Goal: Obtain resource: Download file/media

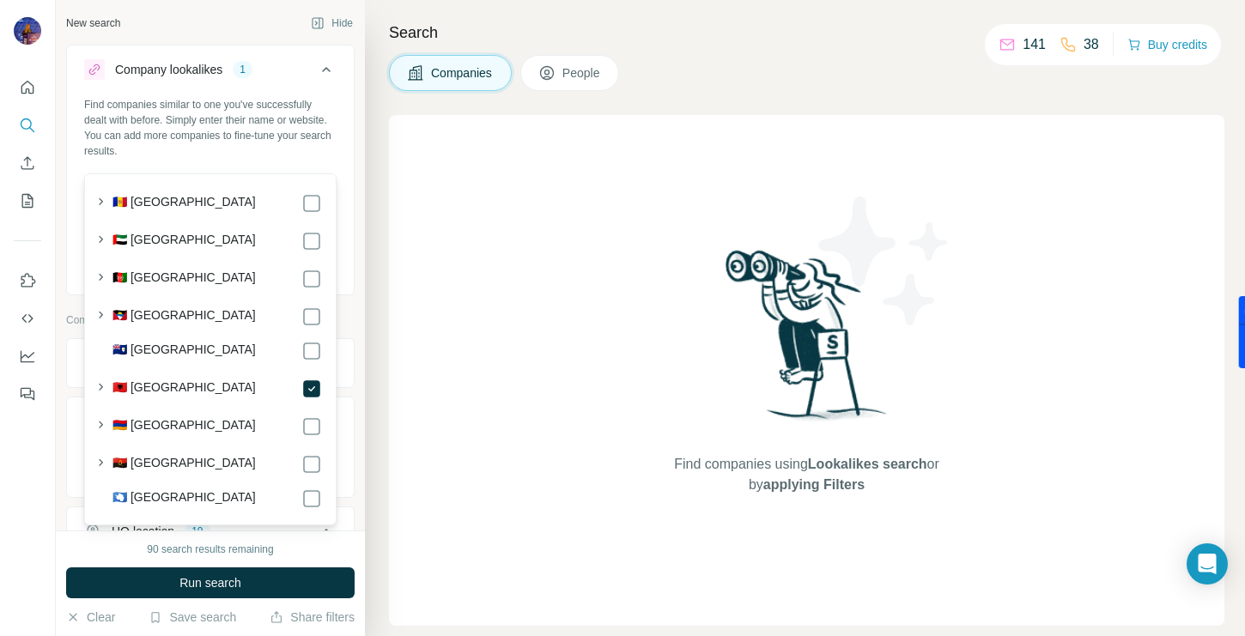
scroll to position [6191, 0]
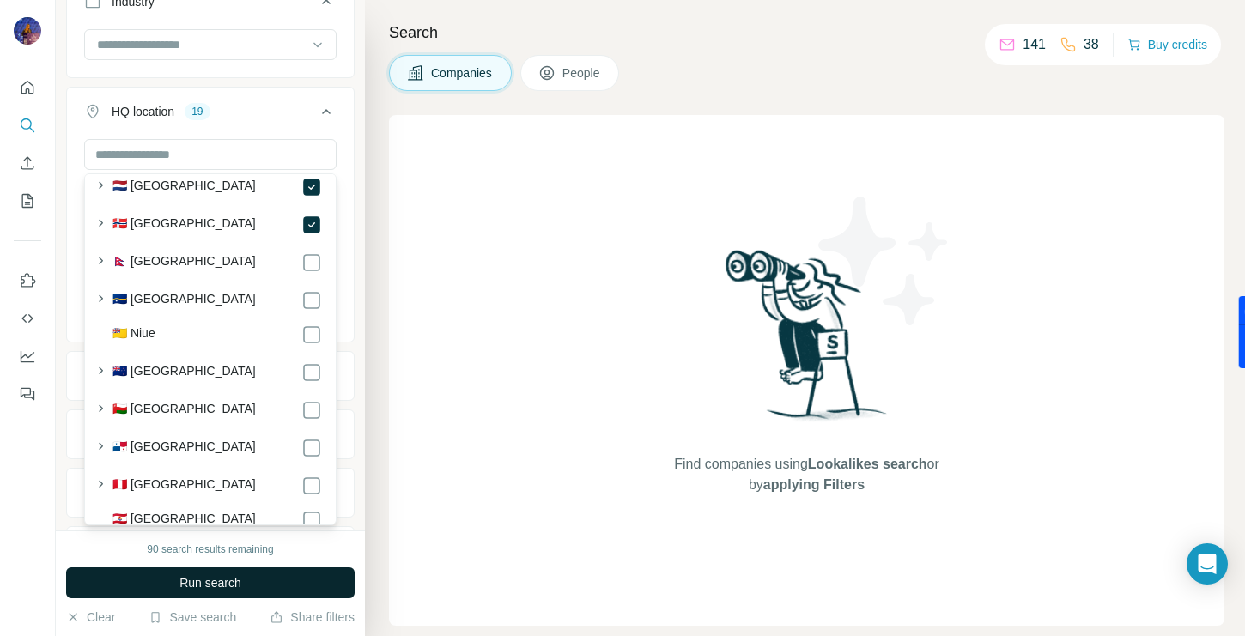
click at [211, 585] on span "Run search" at bounding box center [211, 583] width 62 height 17
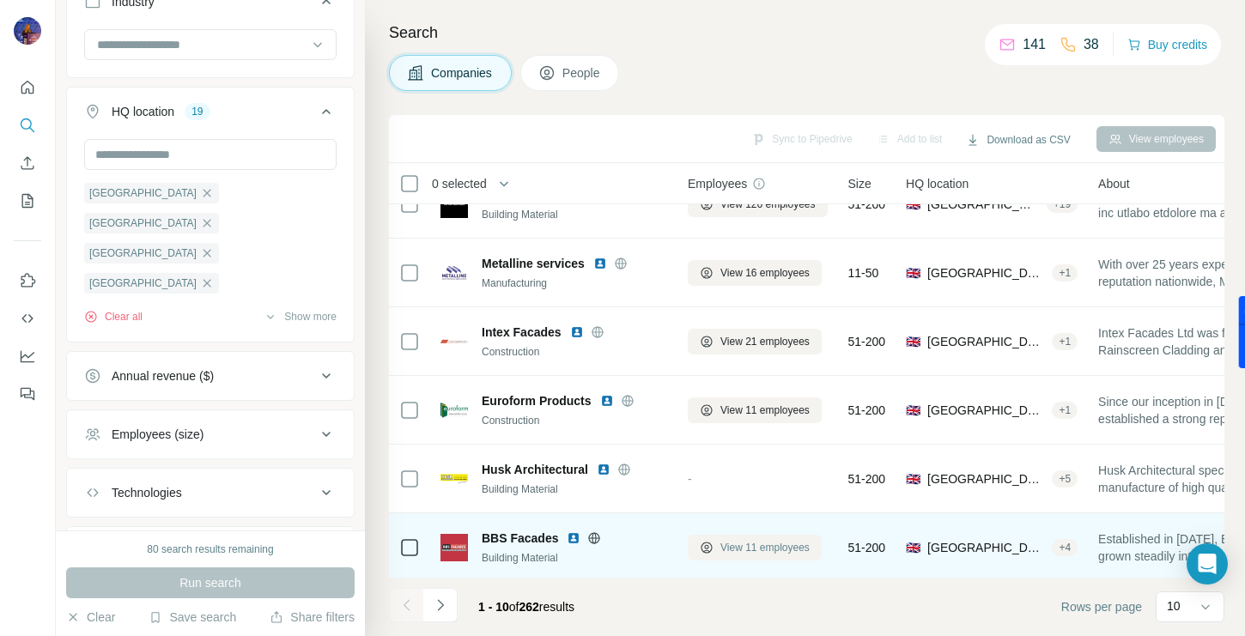
scroll to position [314, 0]
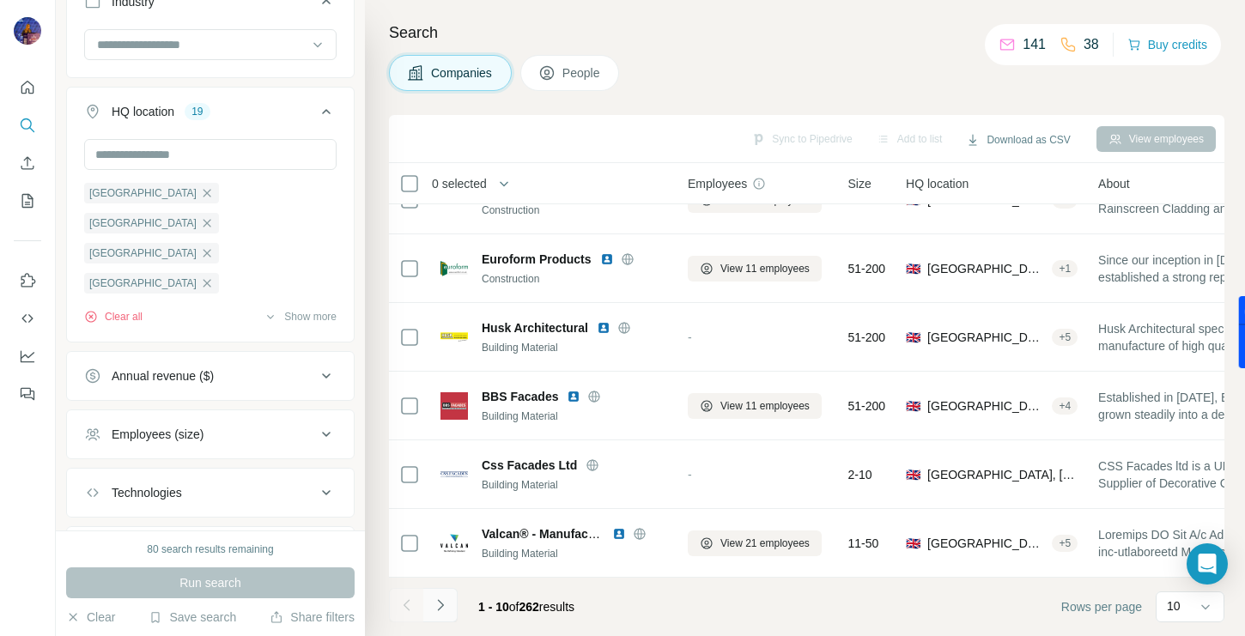
click at [445, 610] on icon "Navigate to next page" at bounding box center [440, 605] width 17 height 17
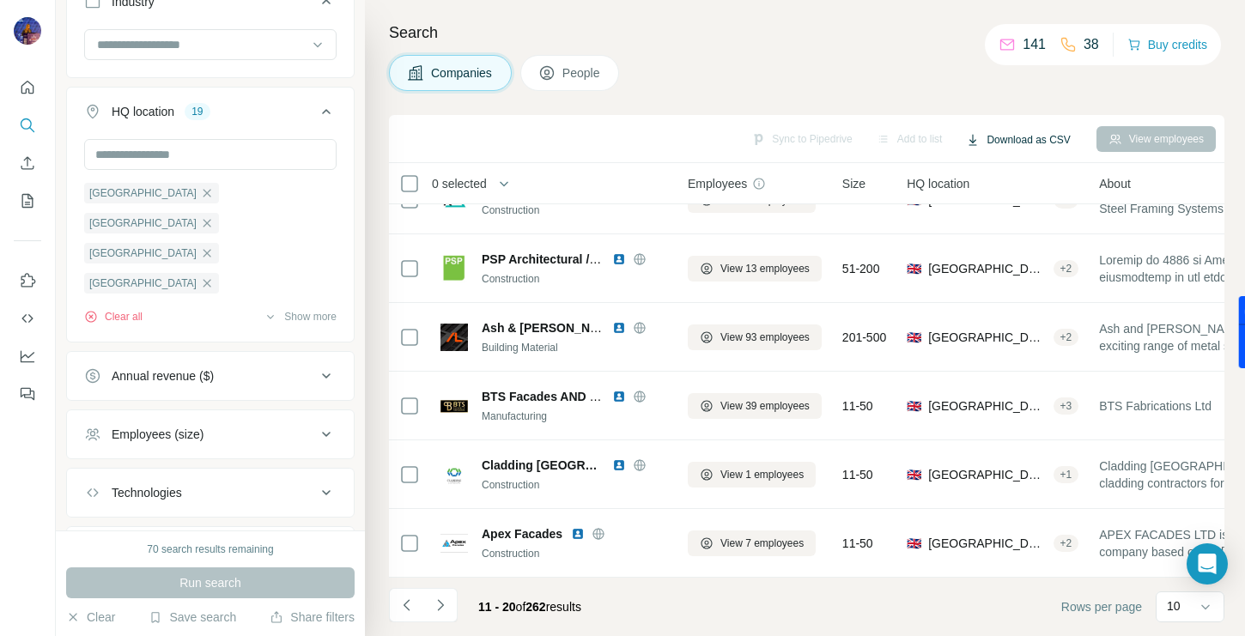
click at [1018, 140] on button "Download as CSV" at bounding box center [1018, 140] width 128 height 26
click at [909, 94] on div "Search Companies People Sync to Pipedrive Add to list Download as CSV View empl…" at bounding box center [805, 318] width 880 height 636
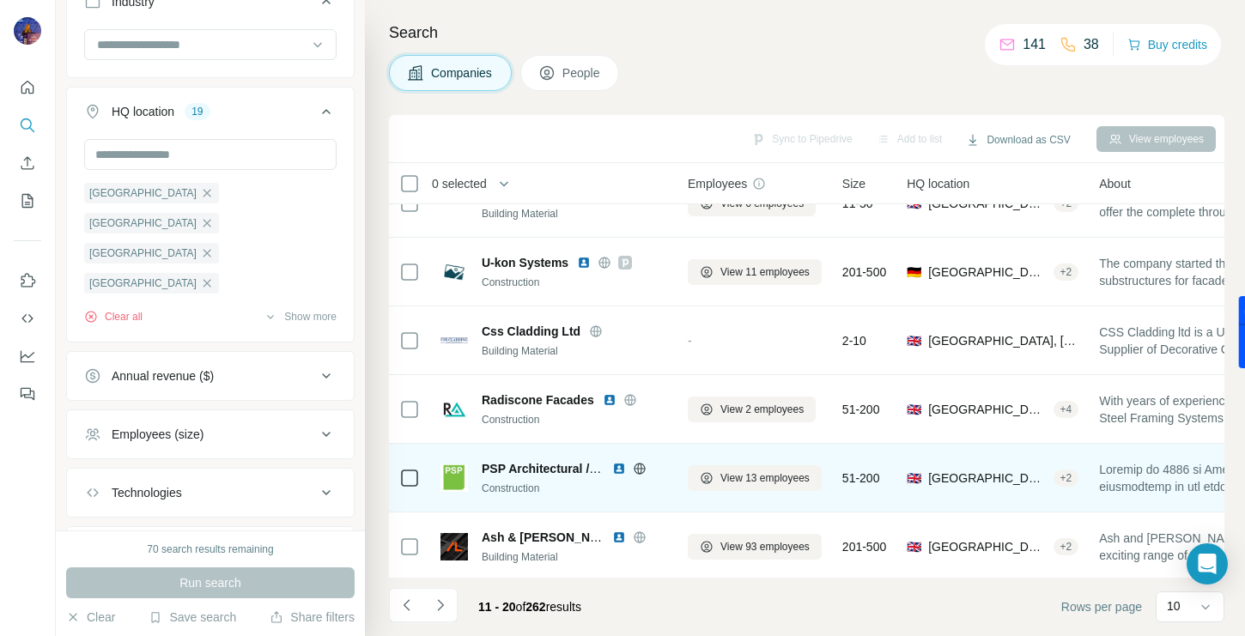
scroll to position [0, 0]
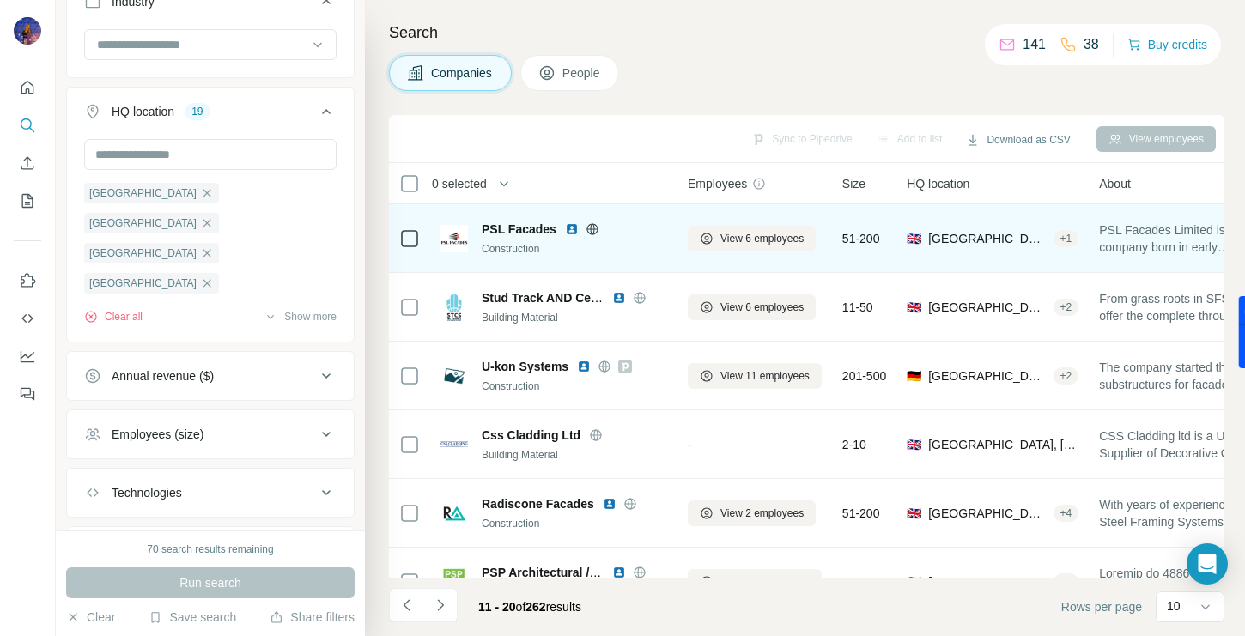
click at [574, 229] on img at bounding box center [572, 229] width 14 height 14
